Goal: Check status: Check status

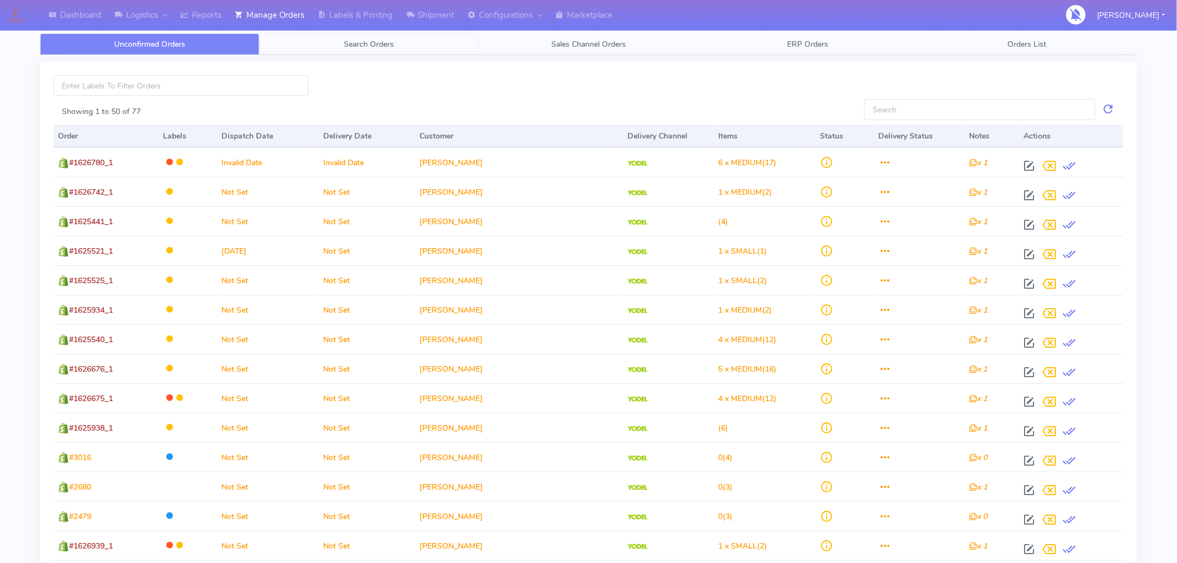
click at [374, 42] on span "Search Orders" at bounding box center [369, 44] width 50 height 11
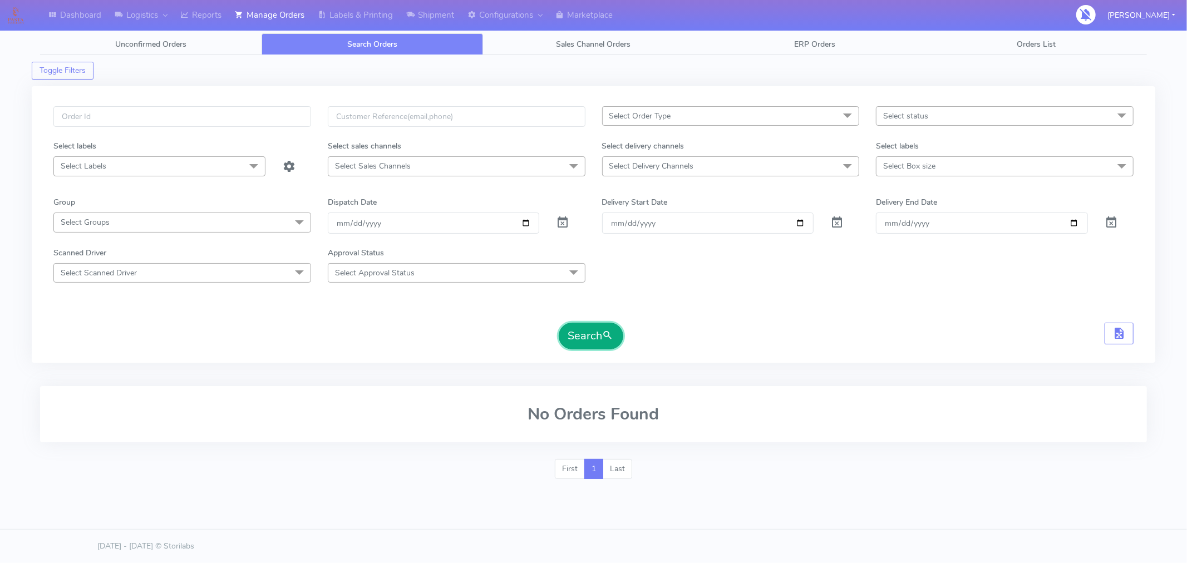
click at [590, 338] on button "Search" at bounding box center [591, 336] width 65 height 27
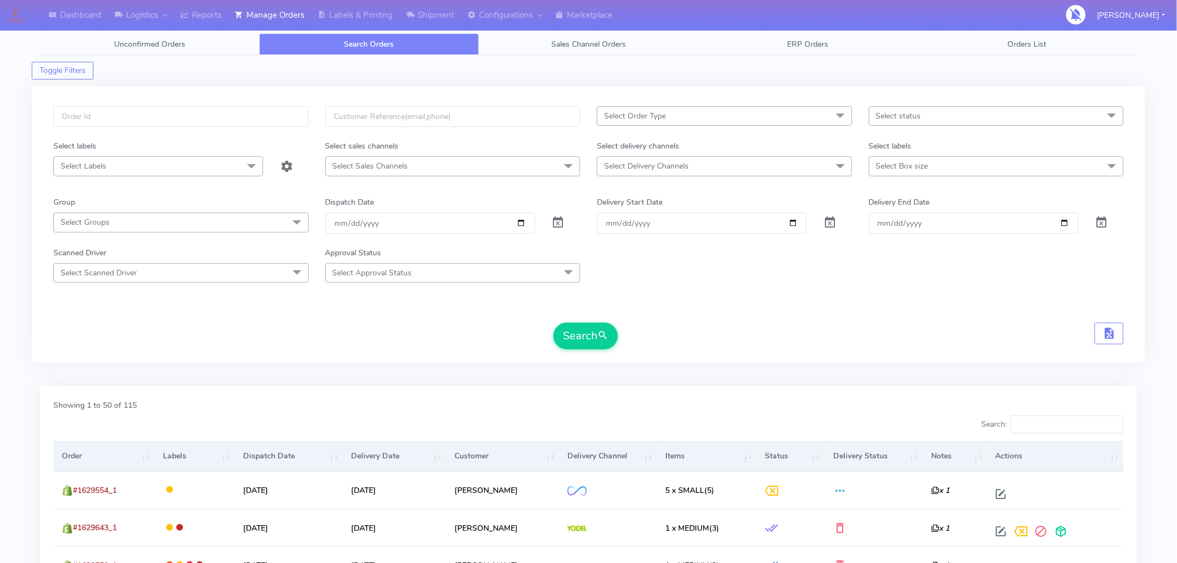
click at [680, 448] on th "Items" at bounding box center [707, 456] width 100 height 30
click at [517, 224] on input "[DATE]" at bounding box center [431, 223] width 210 height 21
type input "[DATE]"
click at [571, 330] on button "Search" at bounding box center [586, 336] width 65 height 27
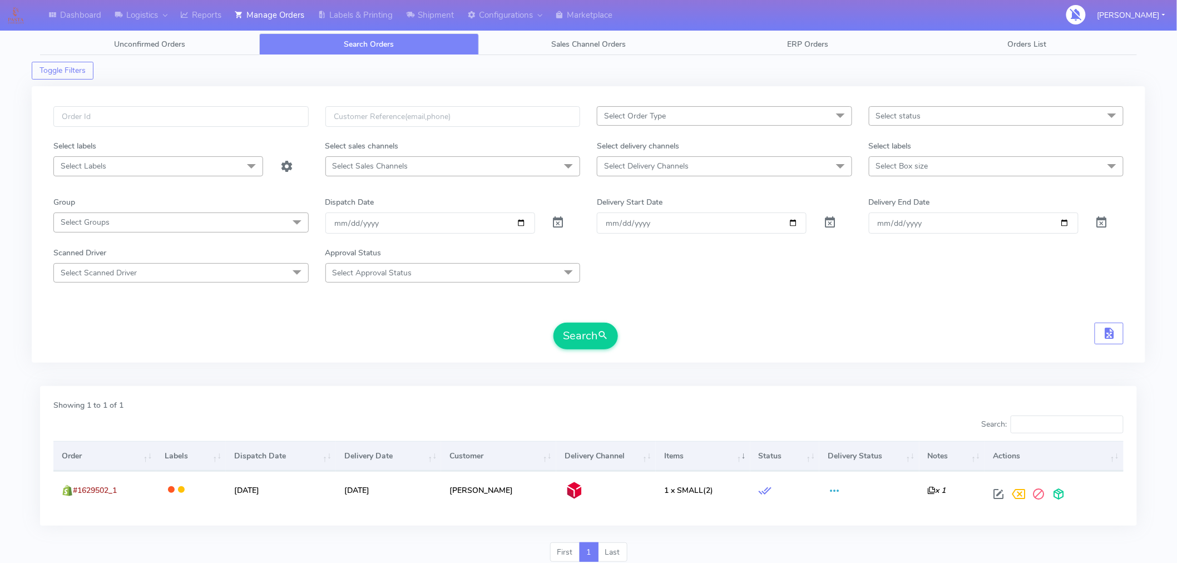
click at [211, 319] on form "Select Order Type Select All MEALS ATAVI One Off Pasta Club Gift Kit Event Unkn…" at bounding box center [588, 227] width 1071 height 243
